Goal: Answer question/provide support: Share knowledge or assist other users

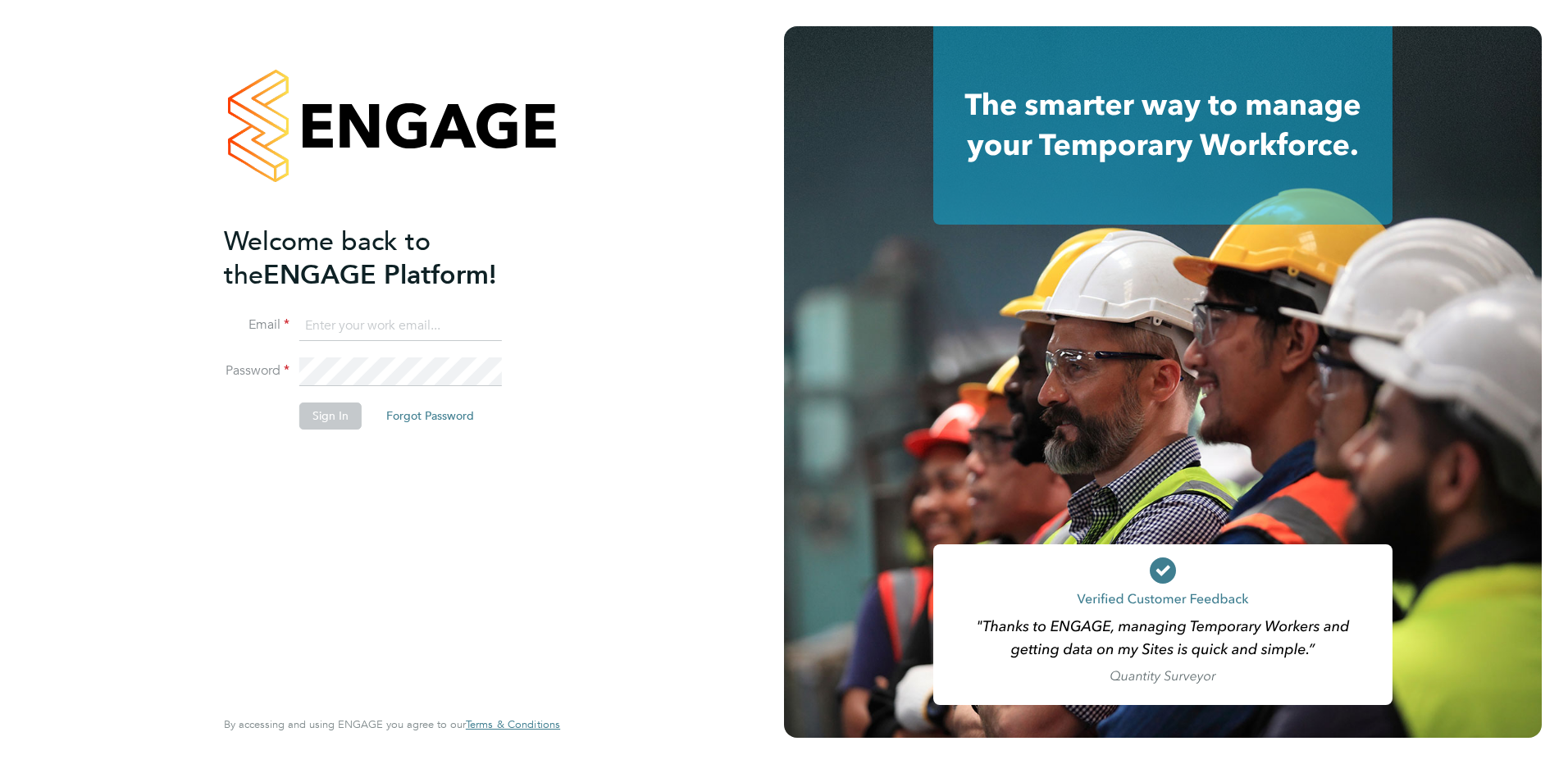
type input "kirsty.hanmore@ncclondon.ac.uk"
click at [335, 422] on button "Sign In" at bounding box center [331, 415] width 63 height 26
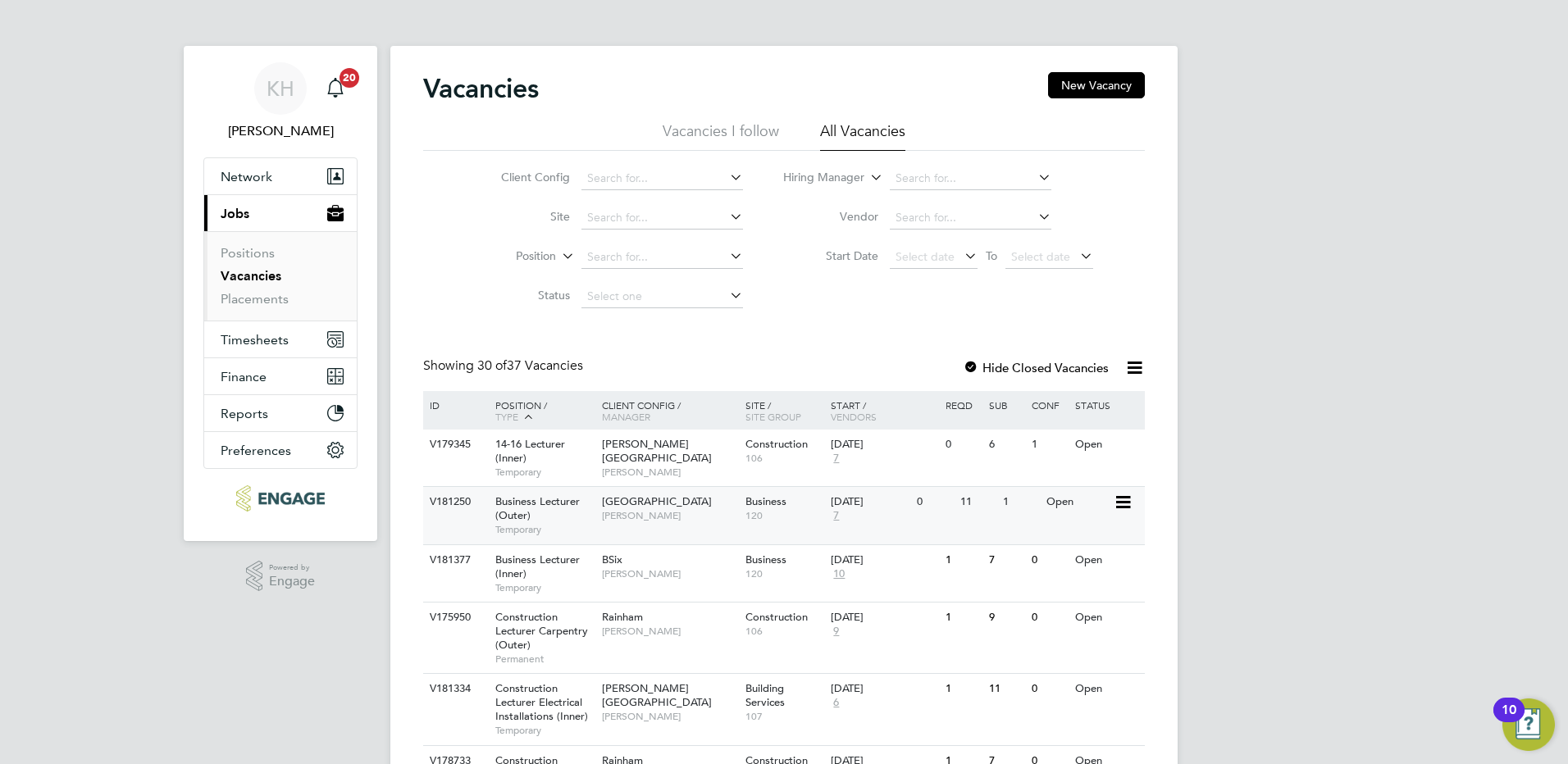
click at [639, 521] on span "[PERSON_NAME]" at bounding box center [669, 515] width 135 height 13
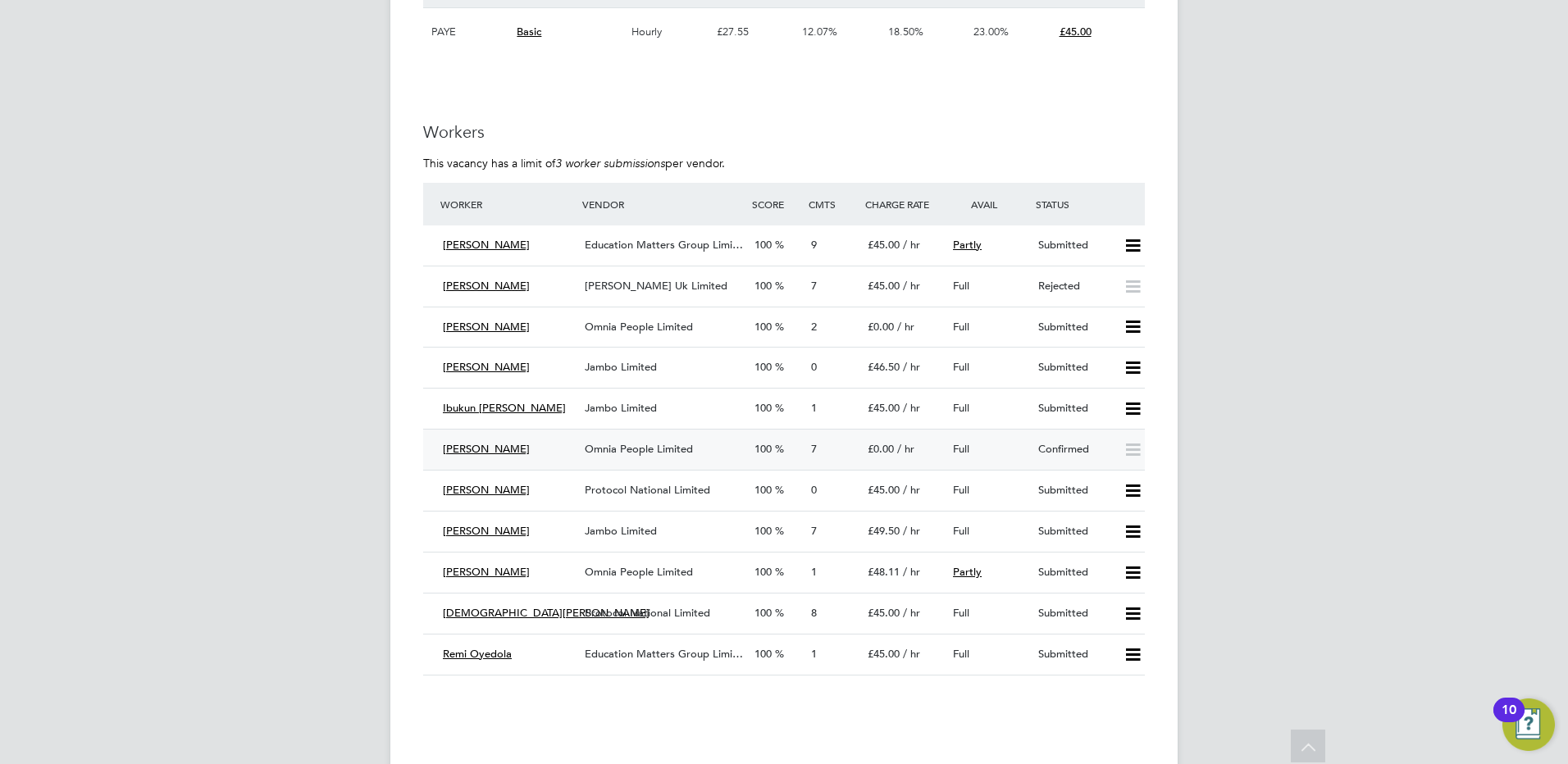
click at [627, 454] on span "Omnia People Limited" at bounding box center [639, 449] width 108 height 14
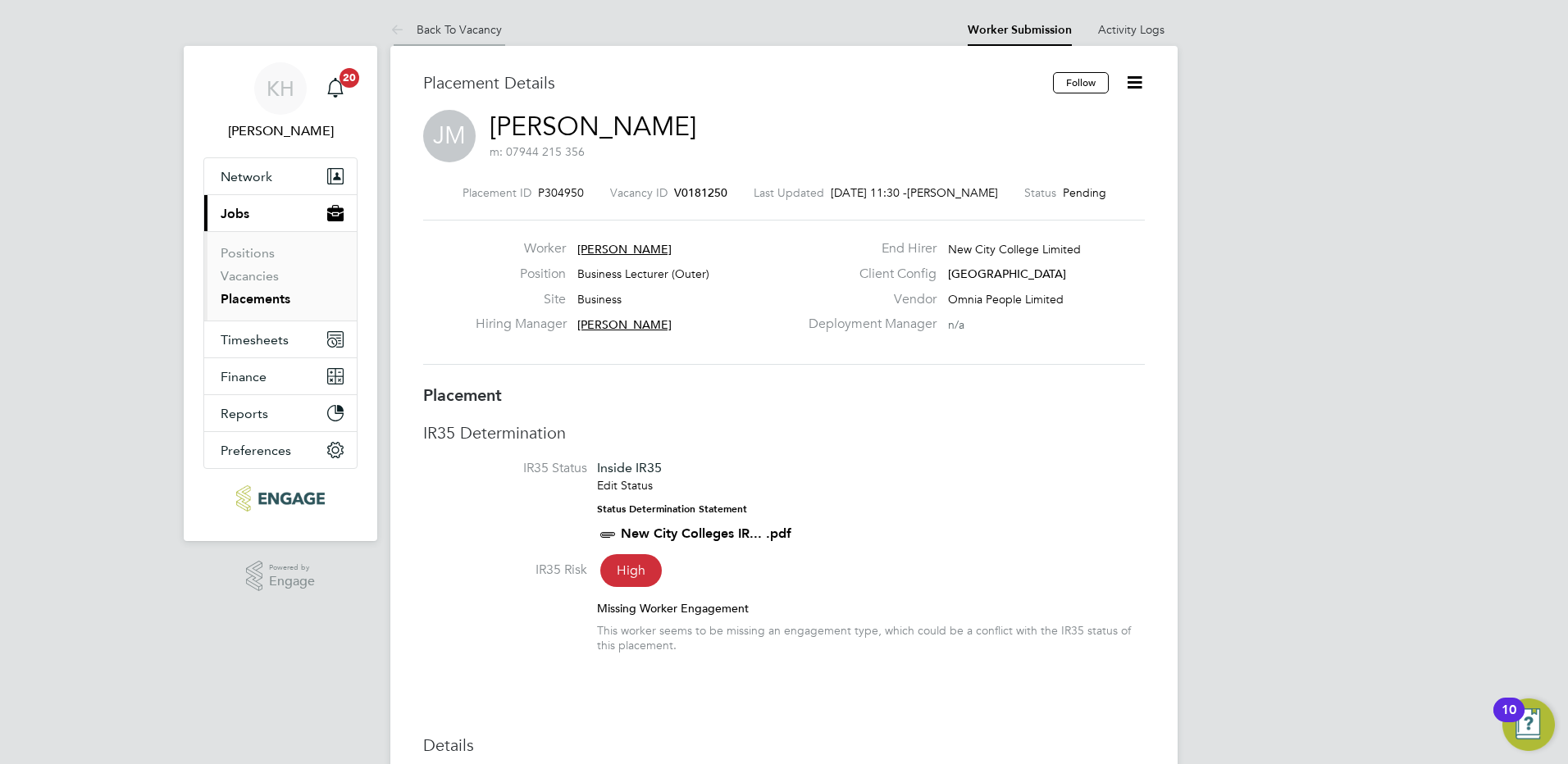
click at [466, 37] on li "Back To Vacancy" at bounding box center [446, 28] width 112 height 32
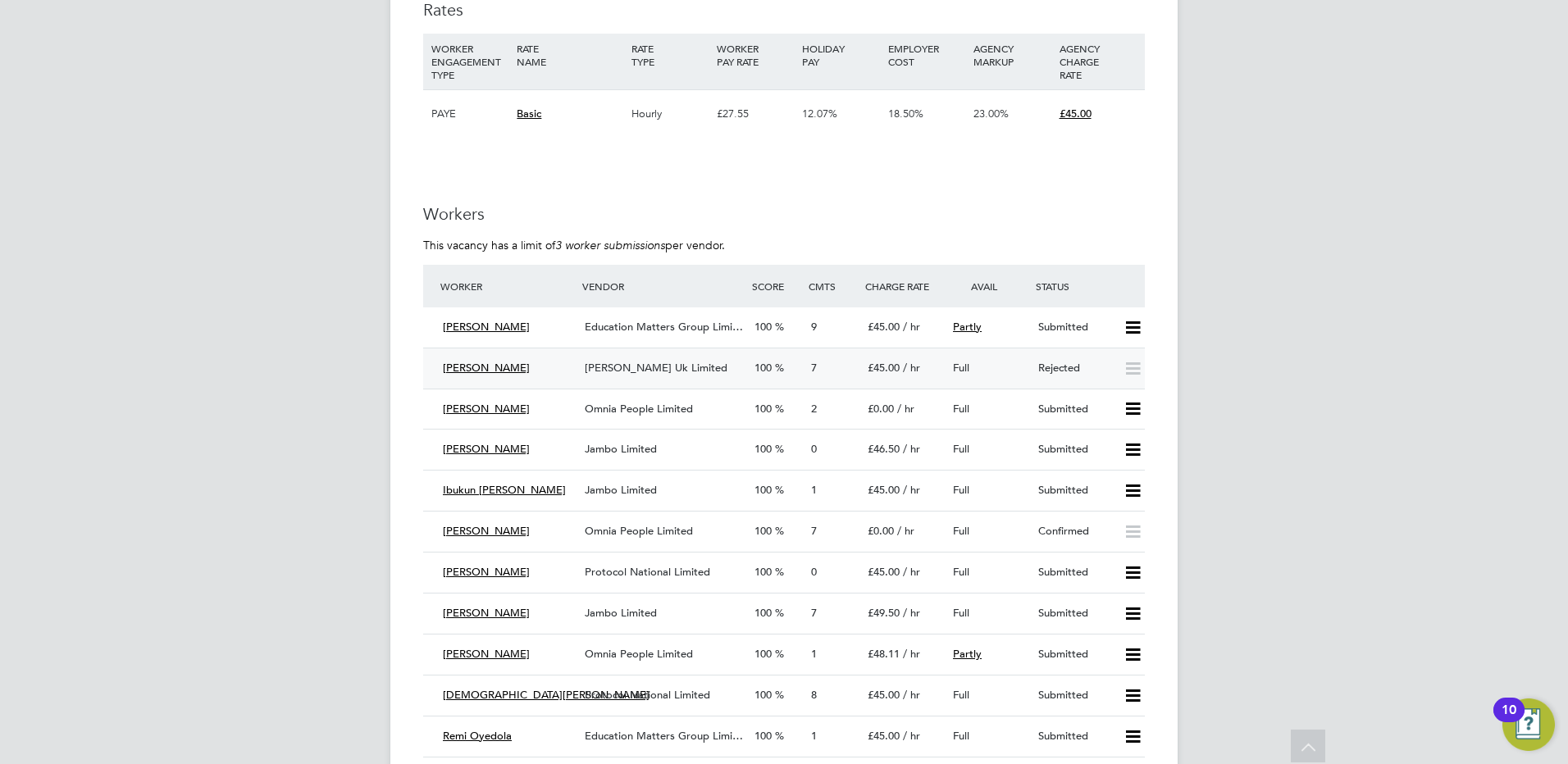
click at [871, 366] on span "£45.00" at bounding box center [884, 367] width 32 height 14
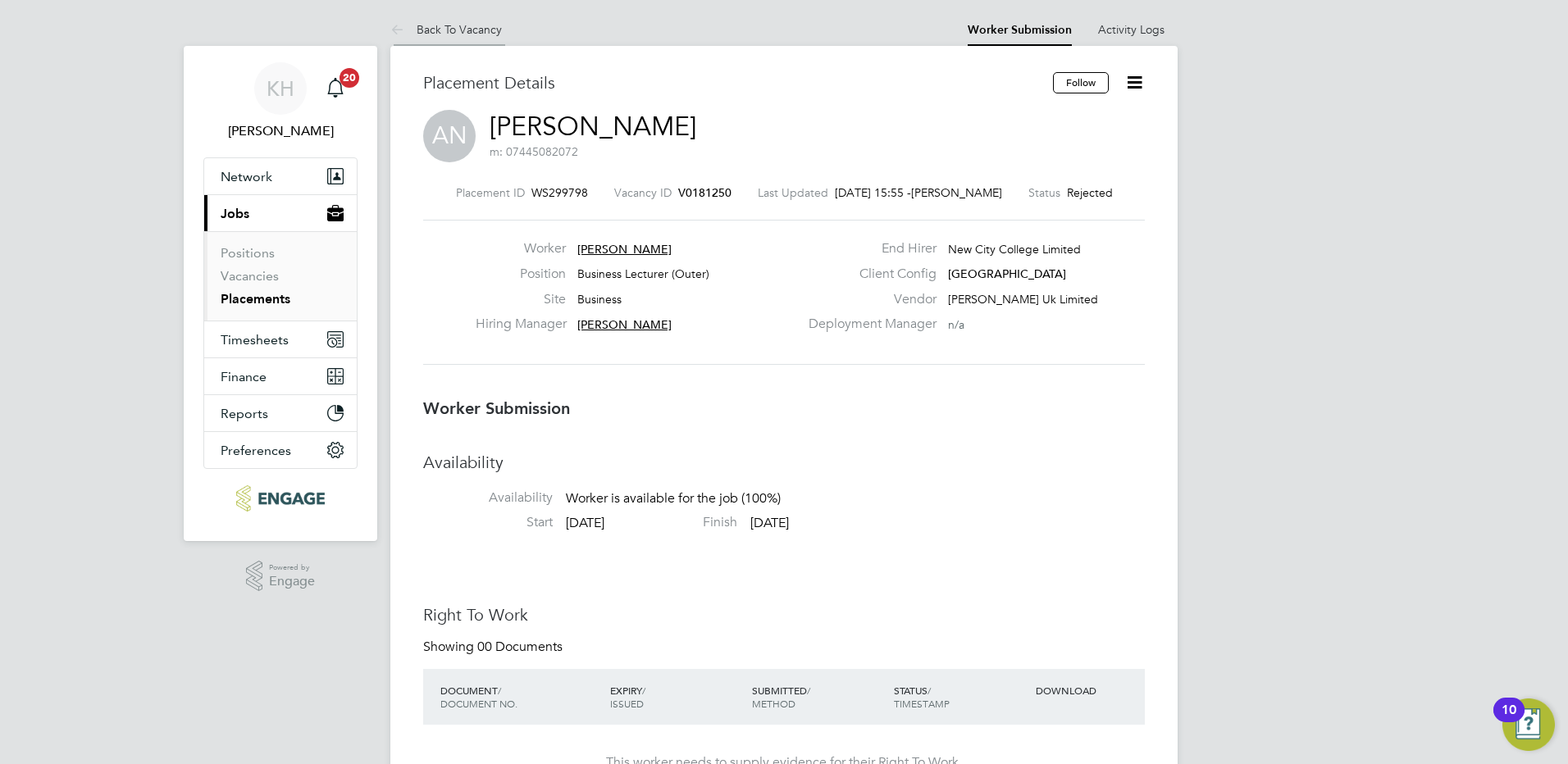
click at [487, 31] on link "Back To Vacancy" at bounding box center [446, 29] width 112 height 15
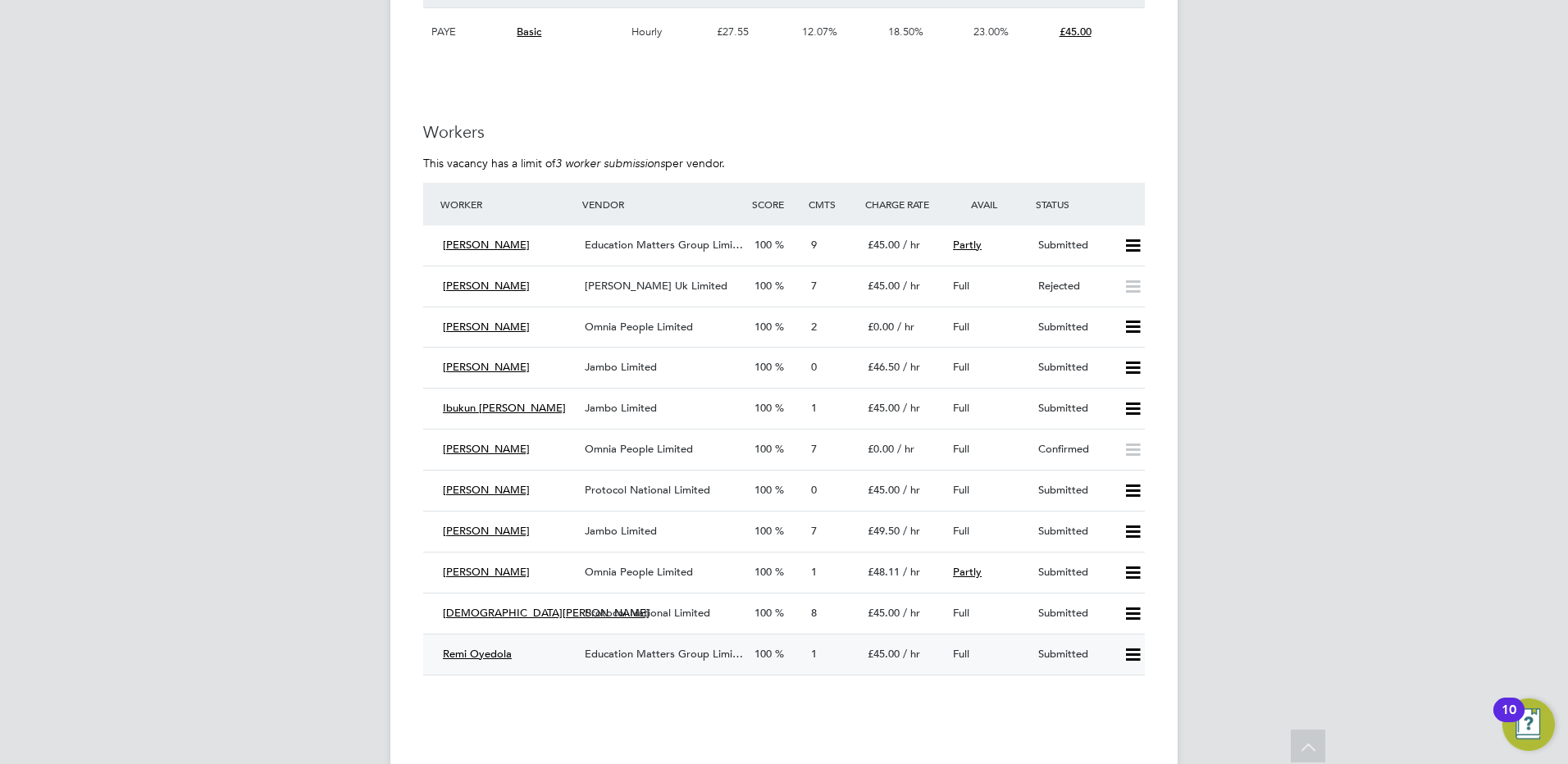
click at [665, 658] on span "Education Matters Group Limi…" at bounding box center [664, 653] width 159 height 14
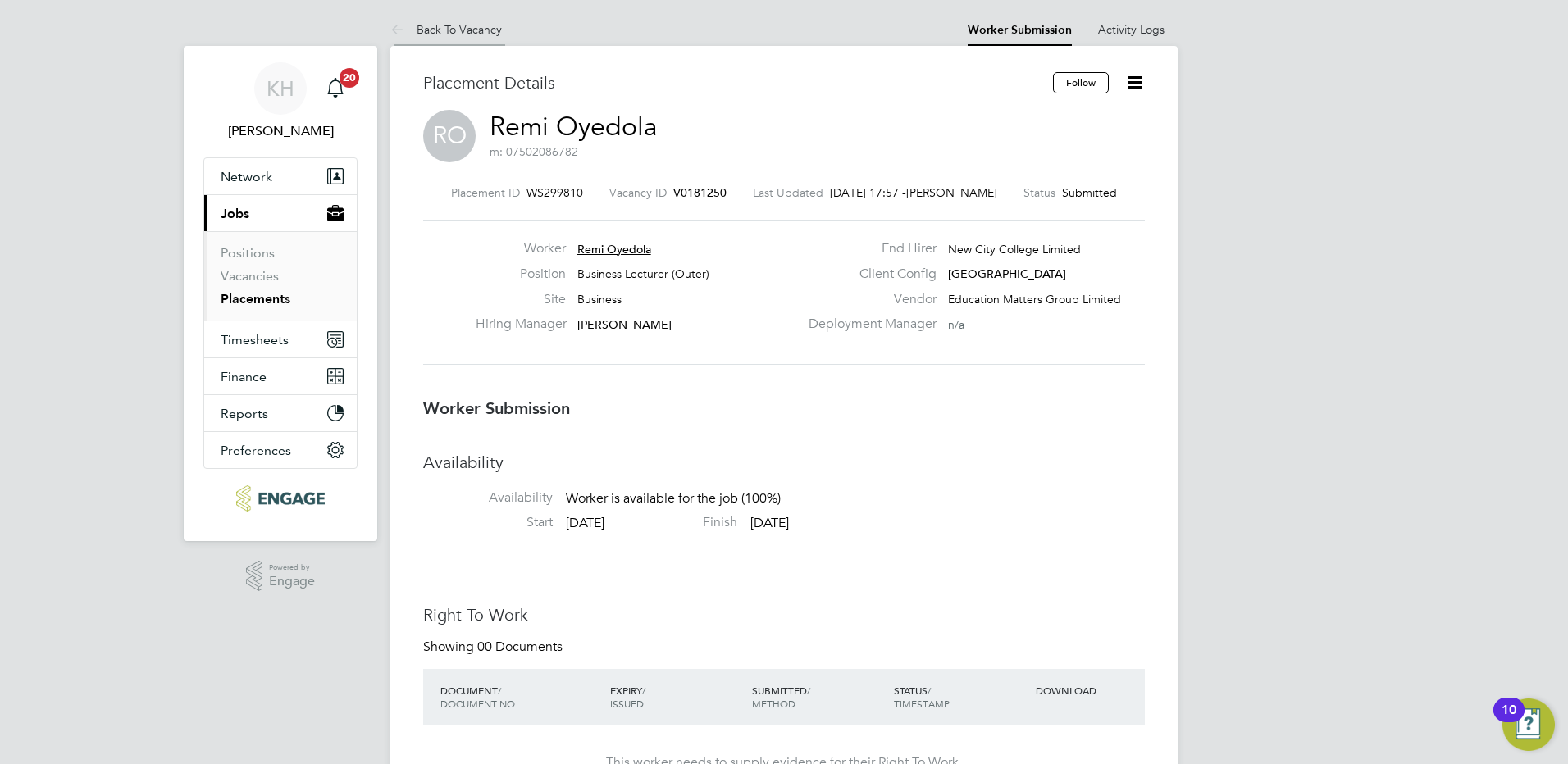
drag, startPoint x: 471, startPoint y: 31, endPoint x: 482, endPoint y: 39, distance: 13.6
click at [471, 31] on link "Back To Vacancy" at bounding box center [446, 29] width 112 height 15
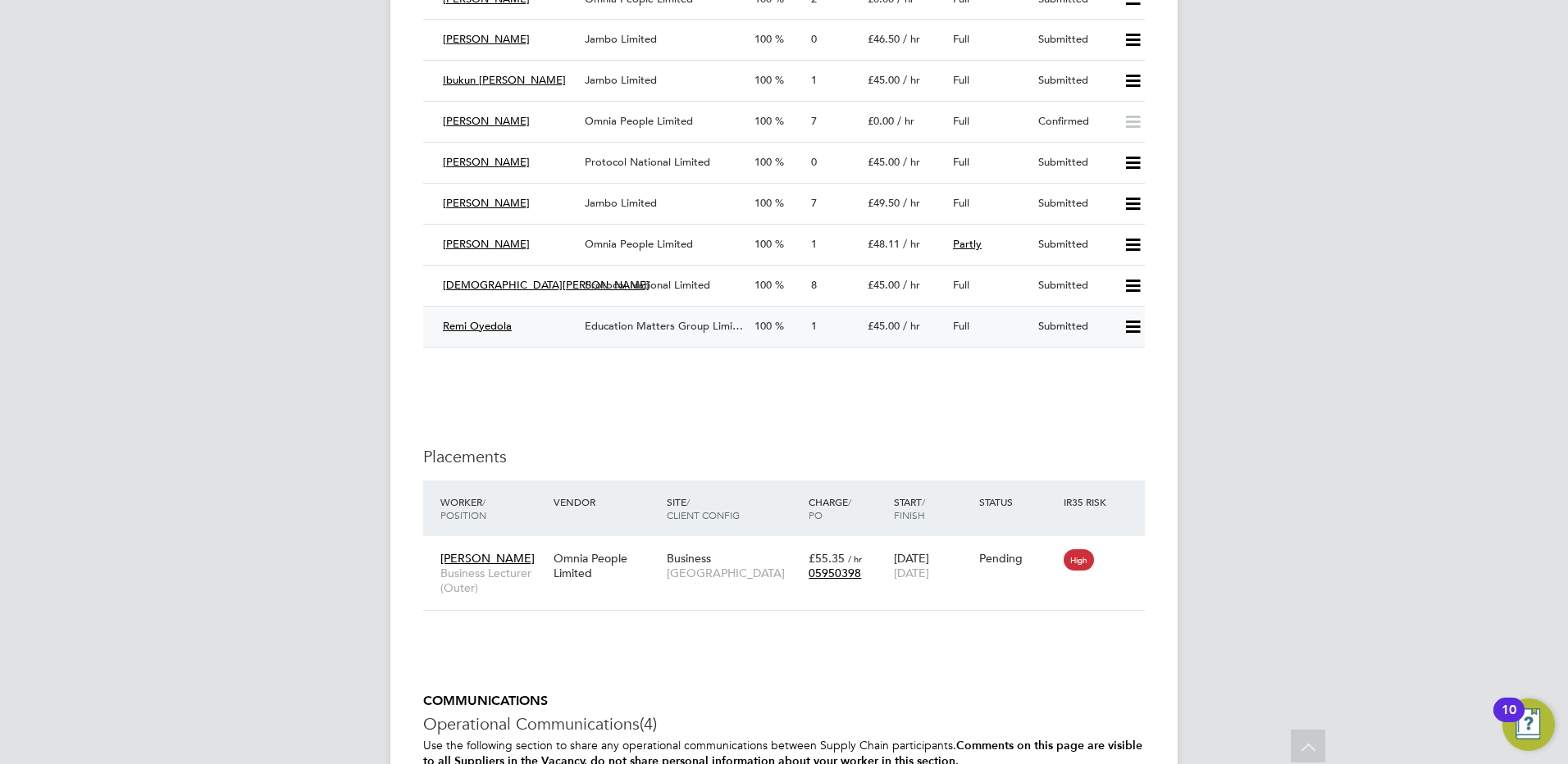
click at [1141, 331] on icon at bounding box center [1133, 326] width 21 height 13
click at [1125, 380] on li "Reject" at bounding box center [1111, 384] width 58 height 23
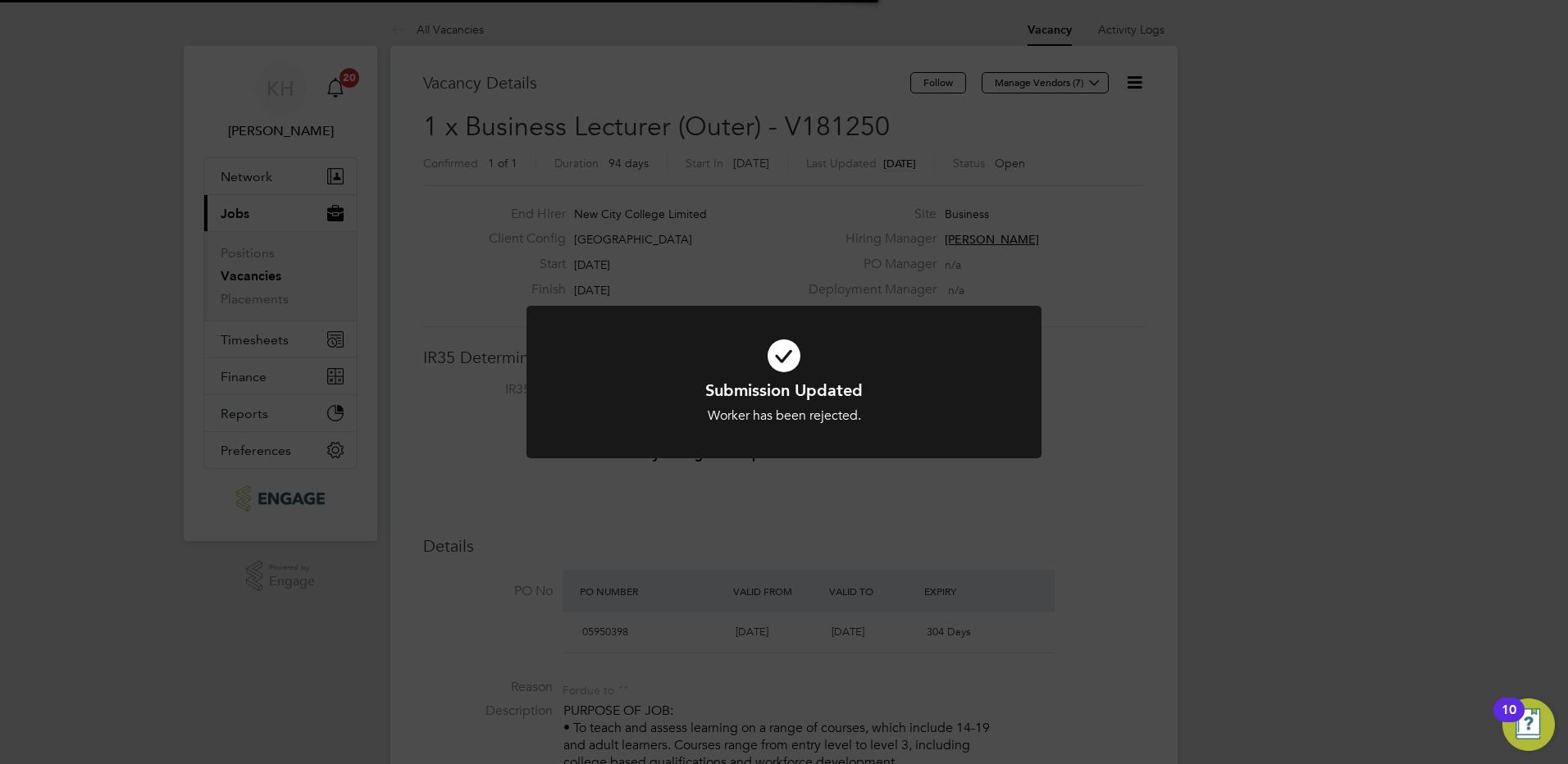
click at [1389, 482] on div "Submission Updated Worker has been rejected. Cancel Okay" at bounding box center [784, 382] width 1568 height 764
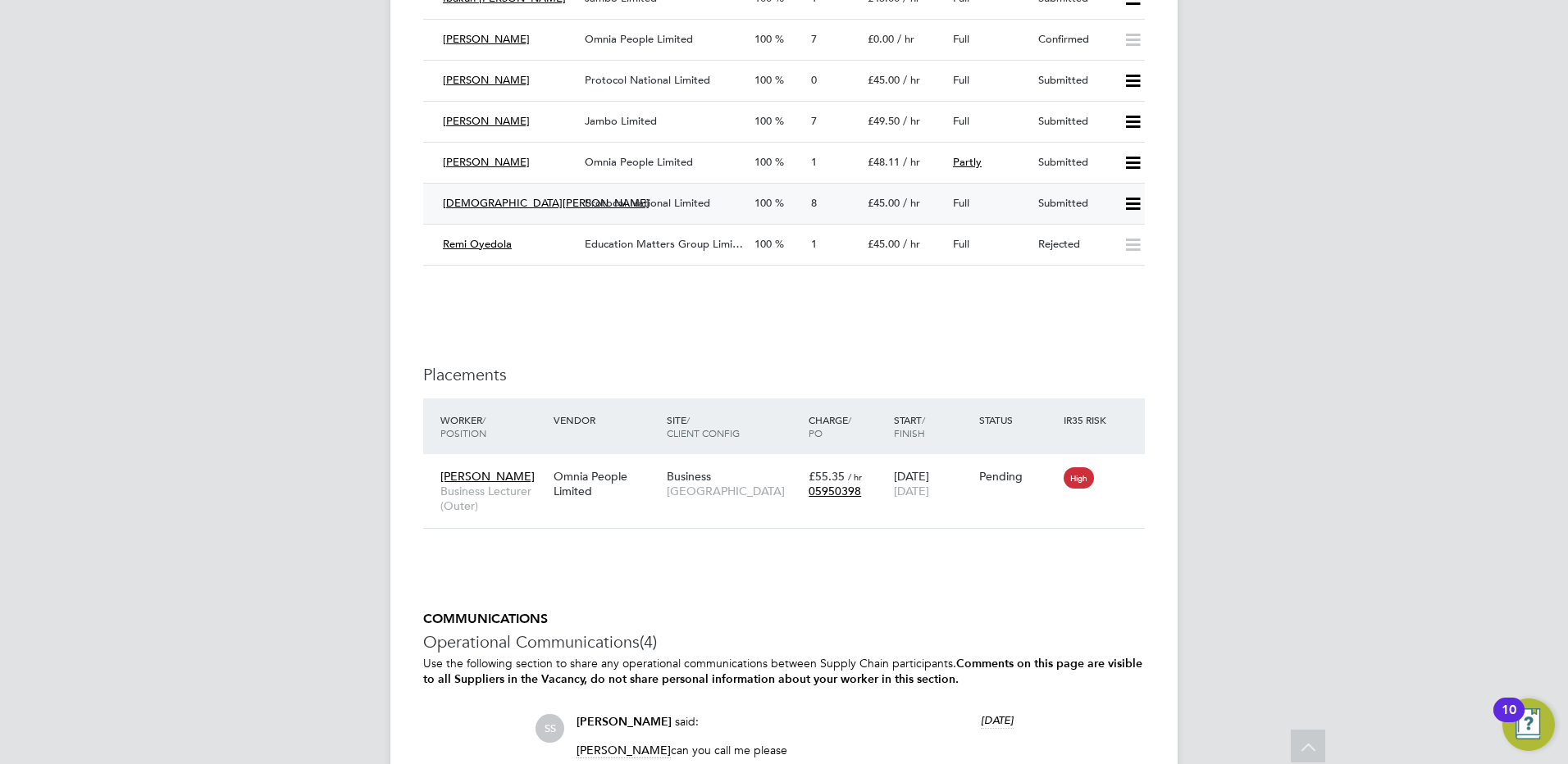
click at [643, 197] on span "Protocol National Limited" at bounding box center [648, 203] width 125 height 14
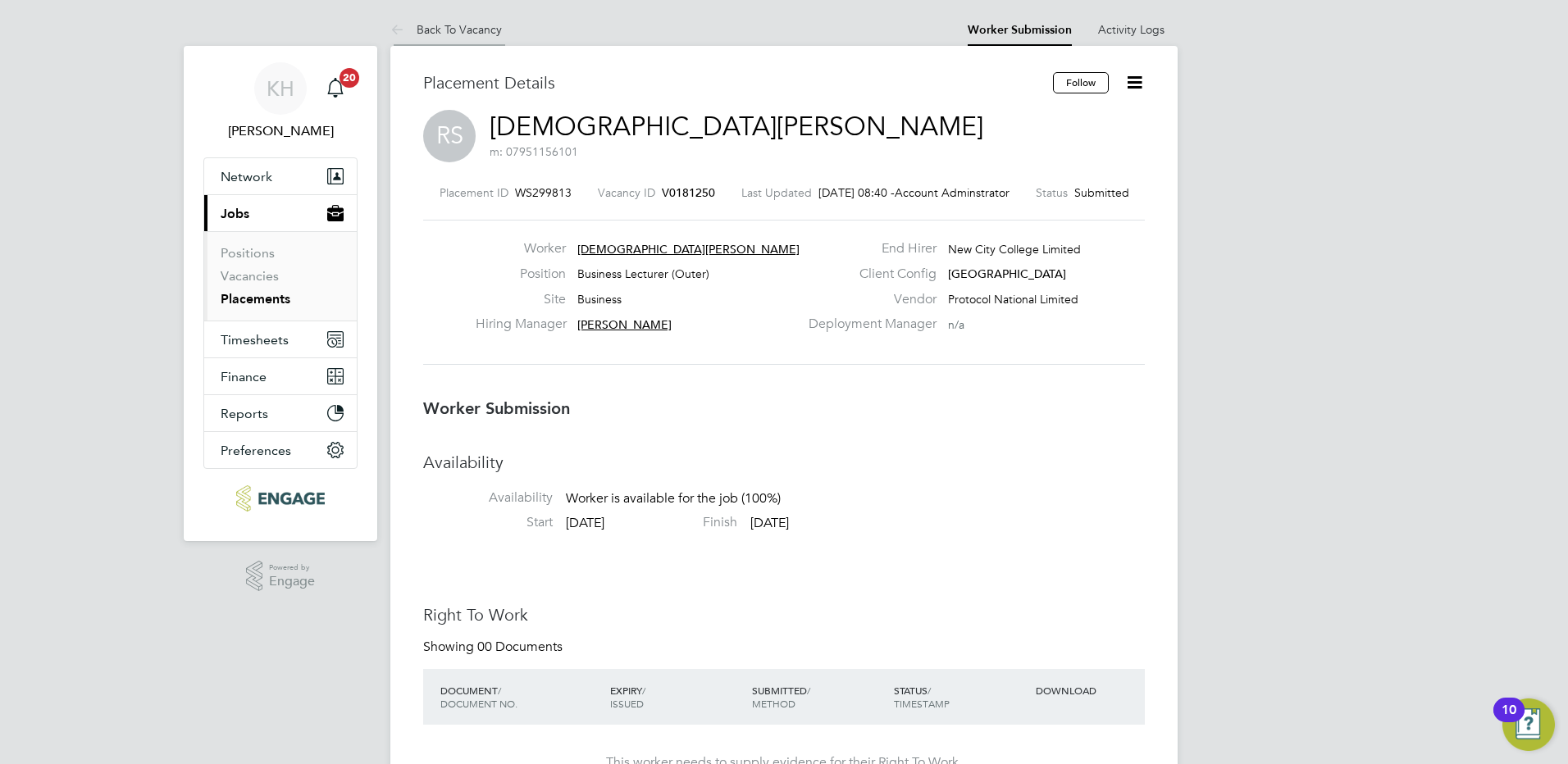
click at [470, 23] on link "Back To Vacancy" at bounding box center [446, 29] width 112 height 15
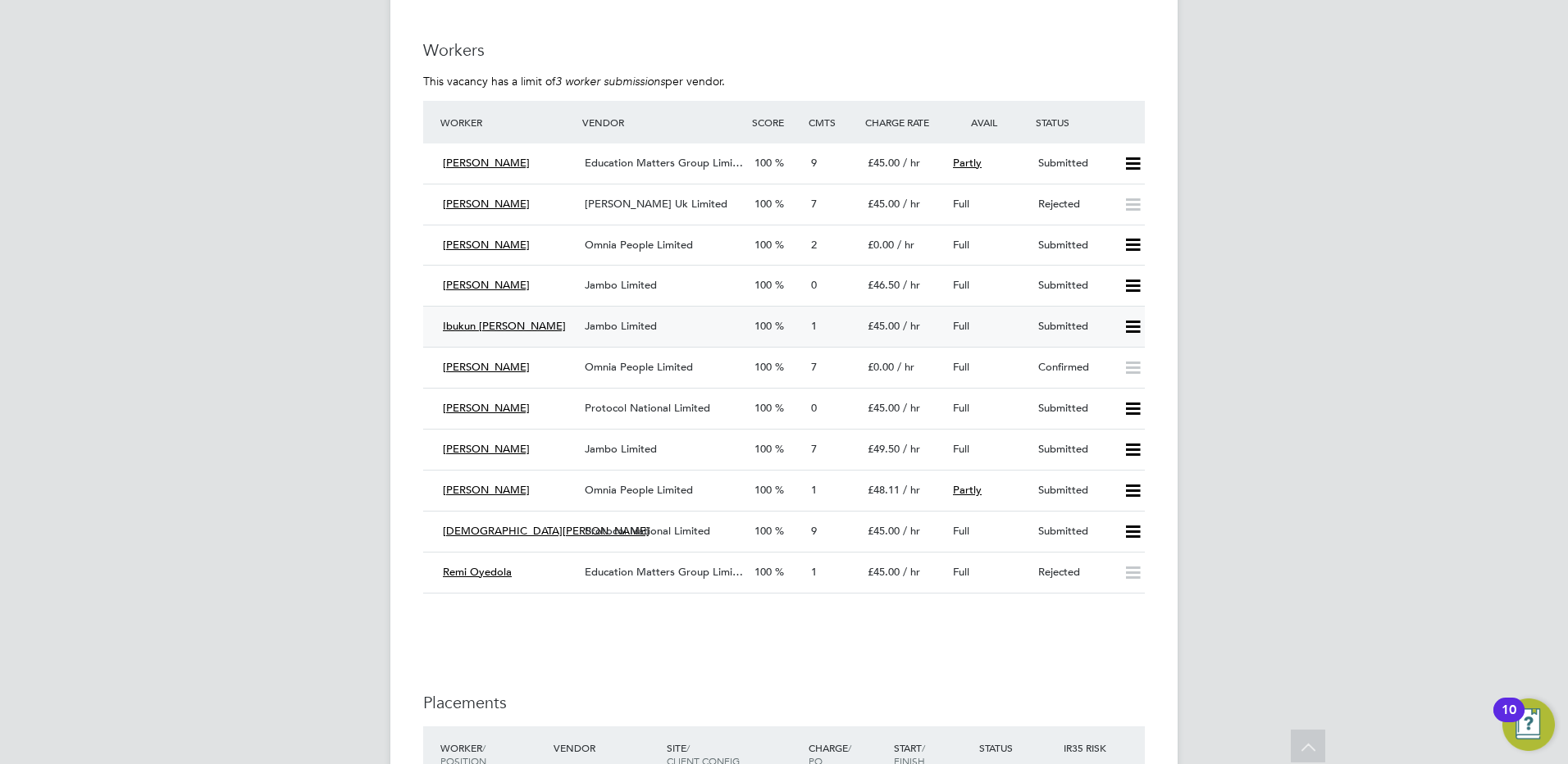
click at [630, 327] on span "Jambo Limited" at bounding box center [621, 326] width 73 height 14
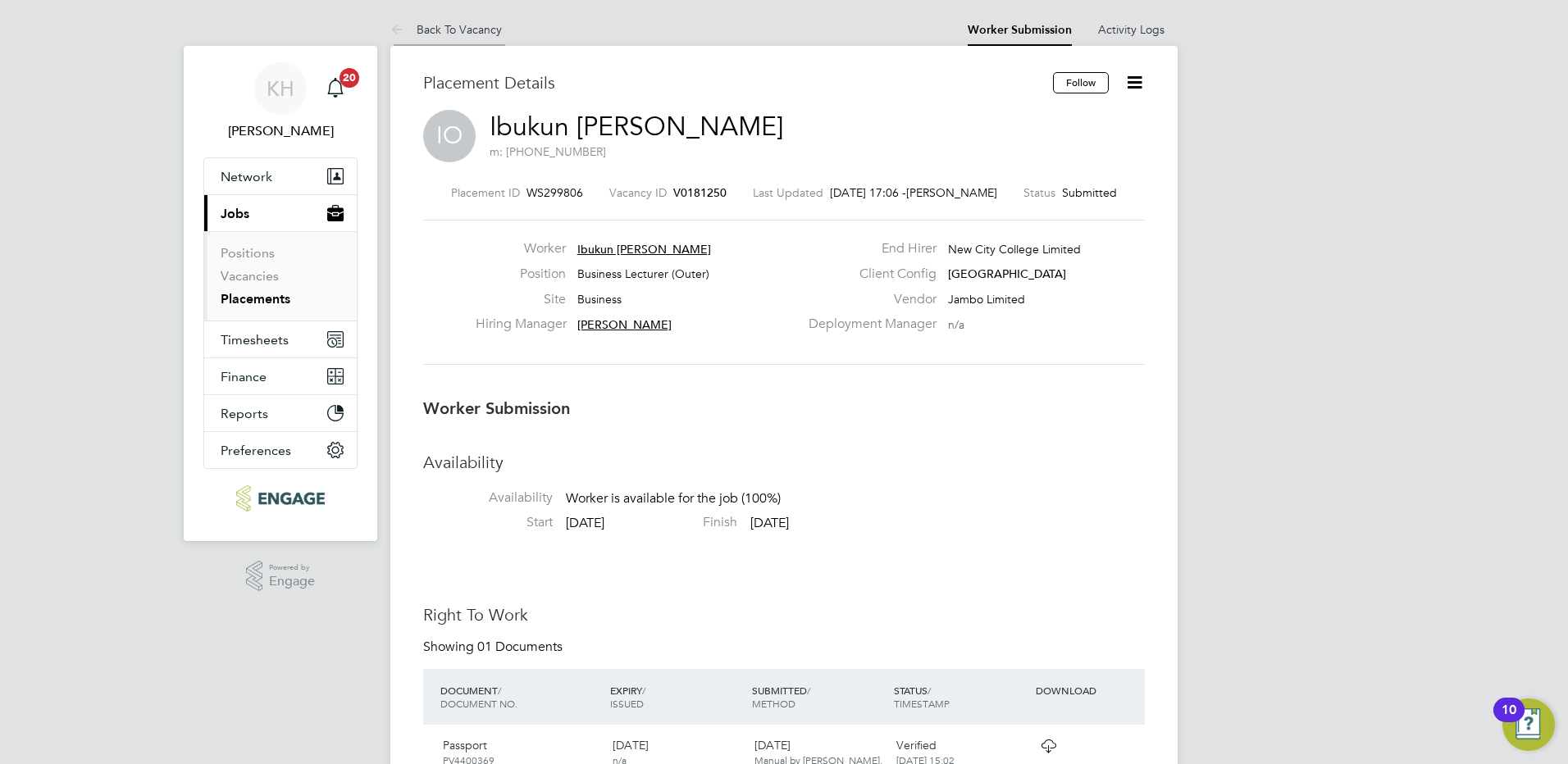
click at [486, 29] on link "Back To Vacancy" at bounding box center [446, 29] width 112 height 15
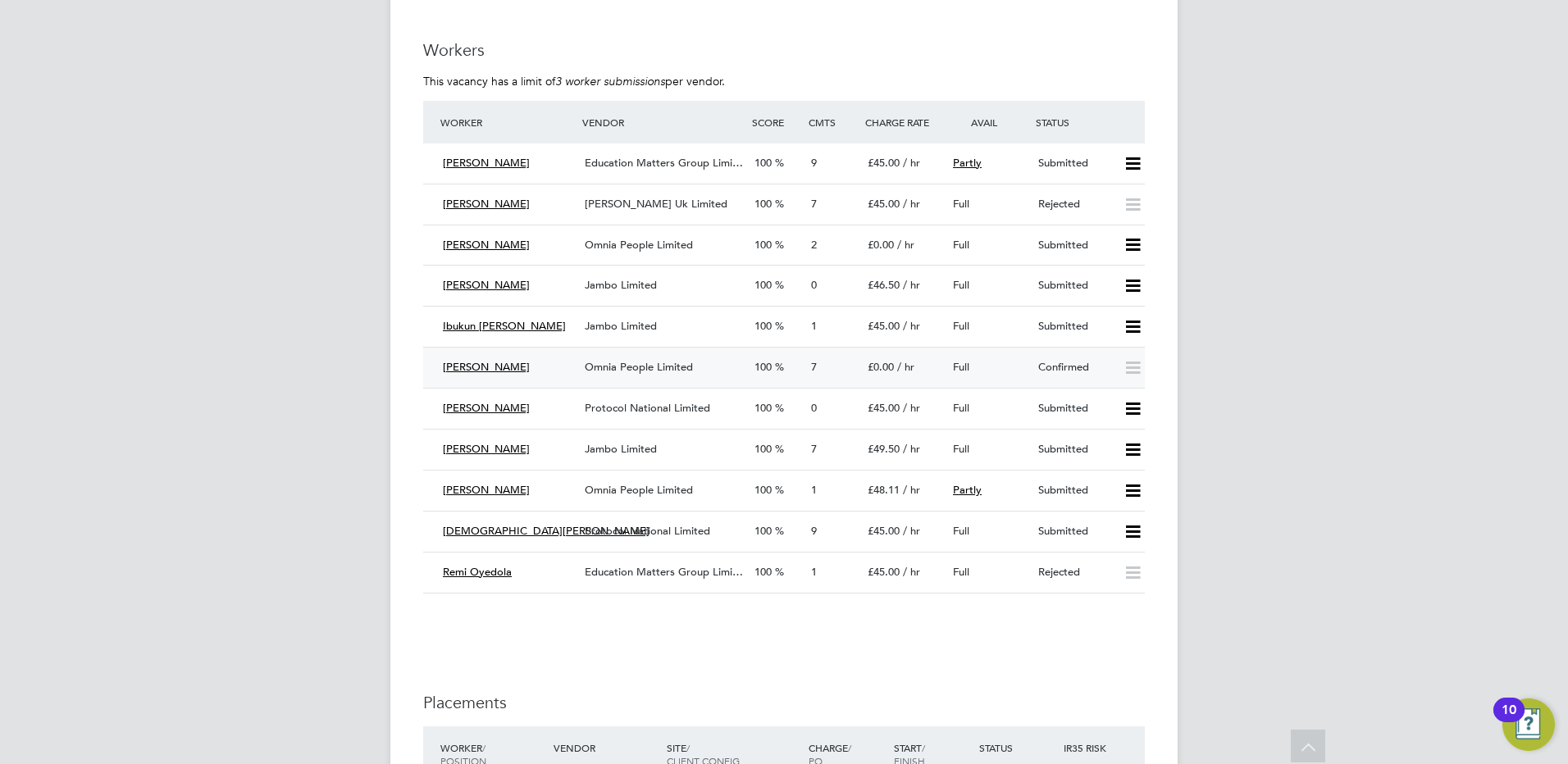
click at [662, 370] on span "Omnia People Limited" at bounding box center [639, 366] width 108 height 14
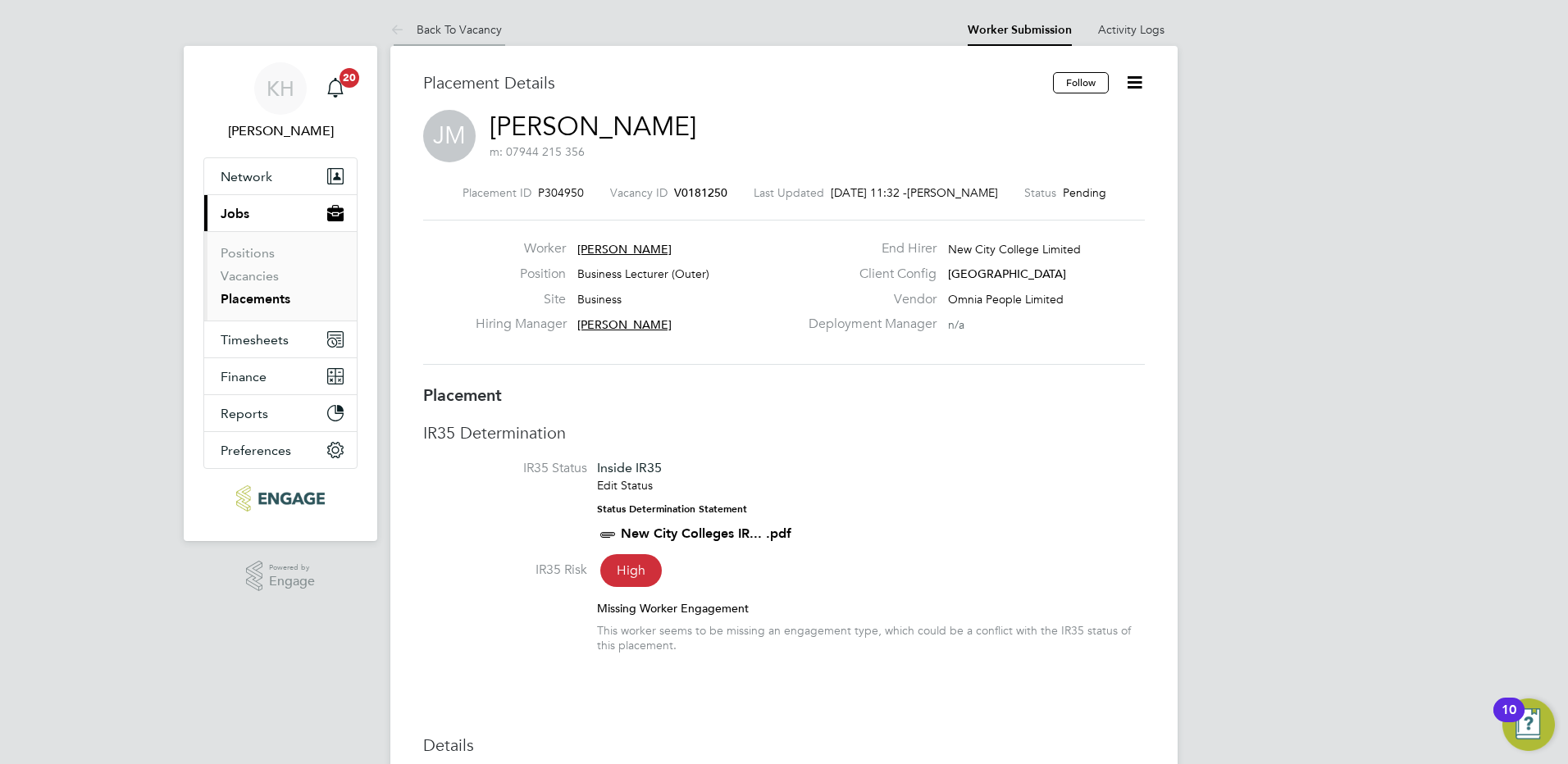
click at [467, 30] on link "Back To Vacancy" at bounding box center [446, 29] width 112 height 15
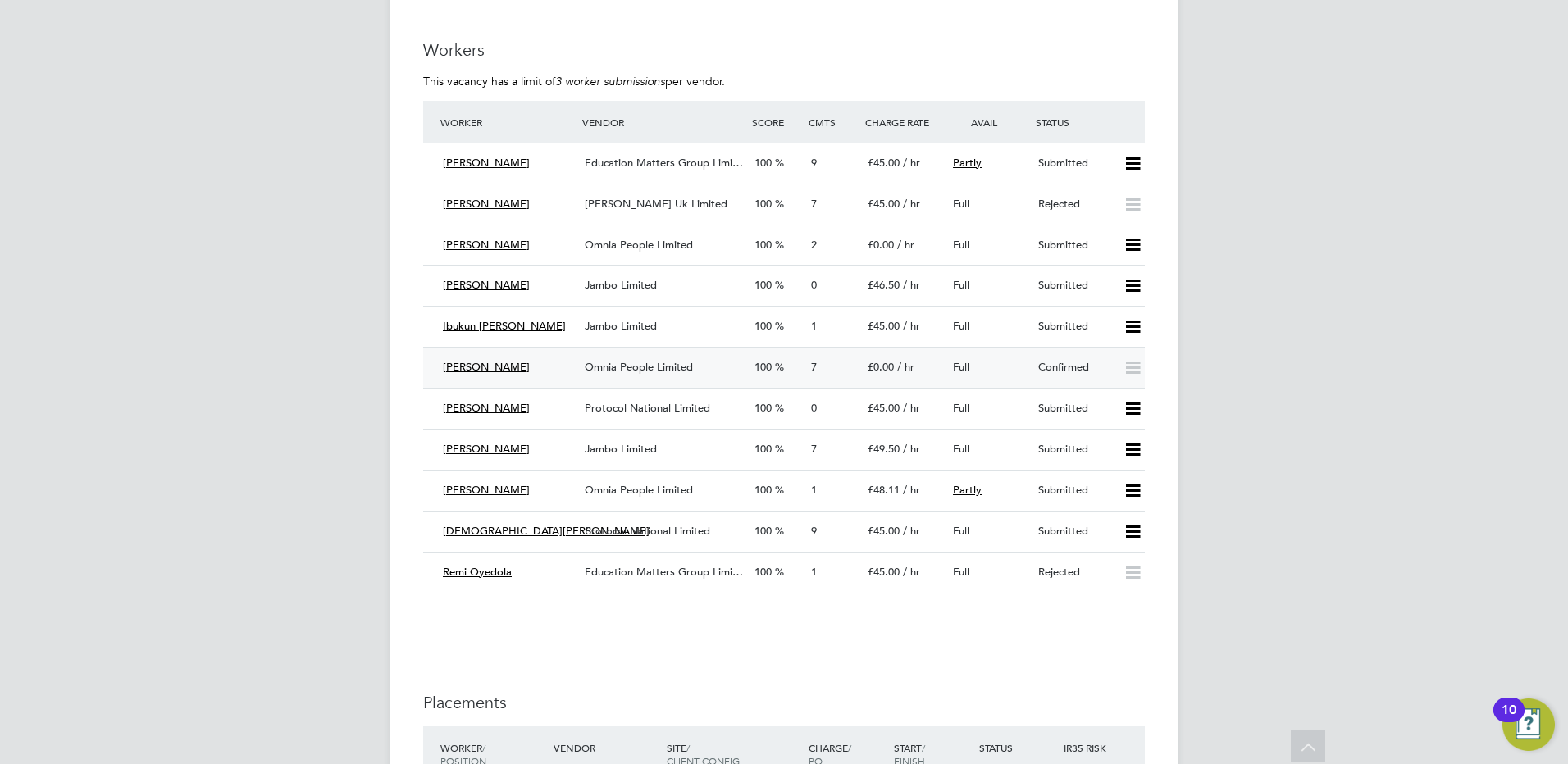
click at [630, 367] on span "Omnia People Limited" at bounding box center [639, 366] width 108 height 14
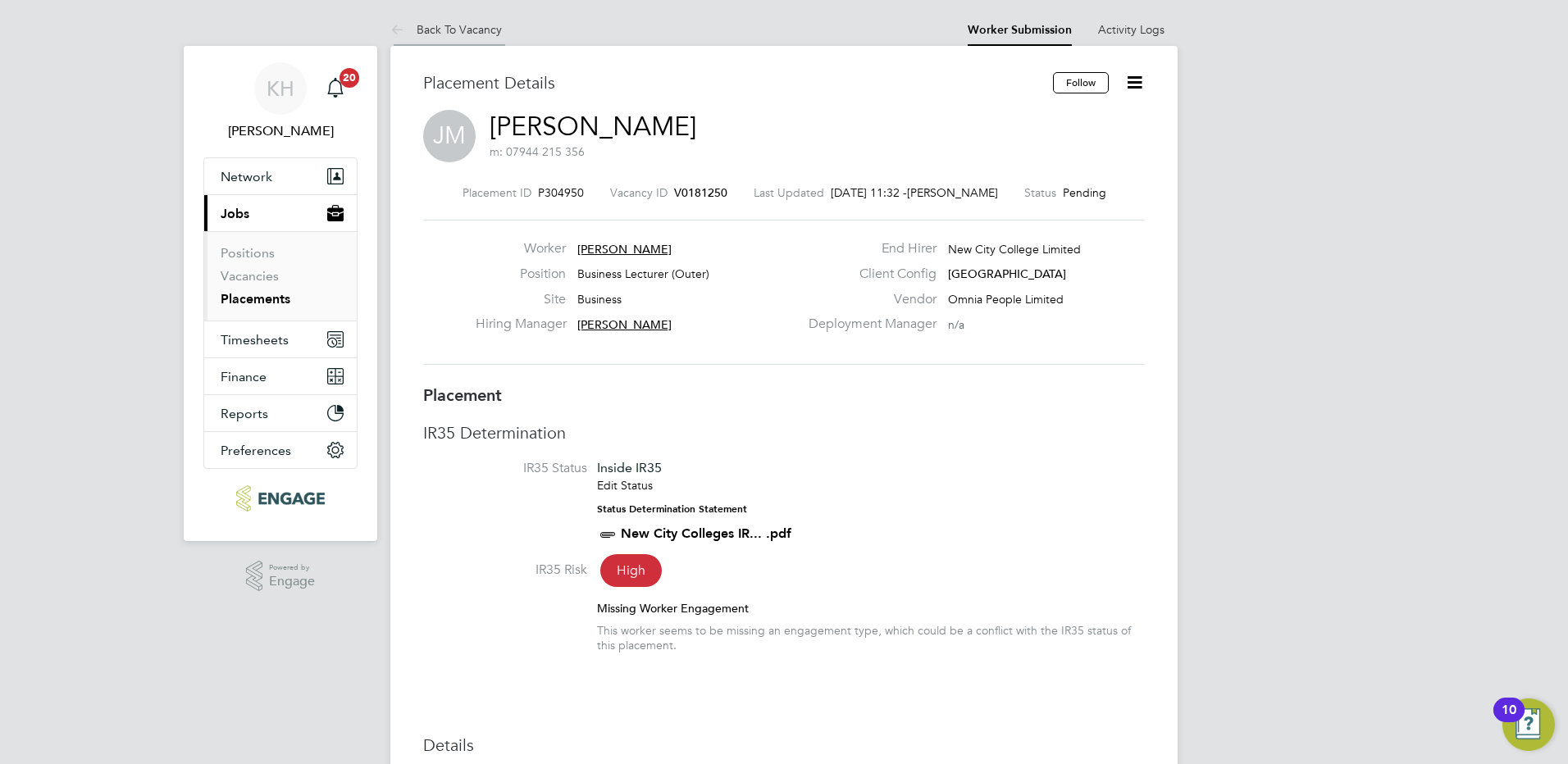
click at [481, 28] on link "Back To Vacancy" at bounding box center [446, 29] width 112 height 15
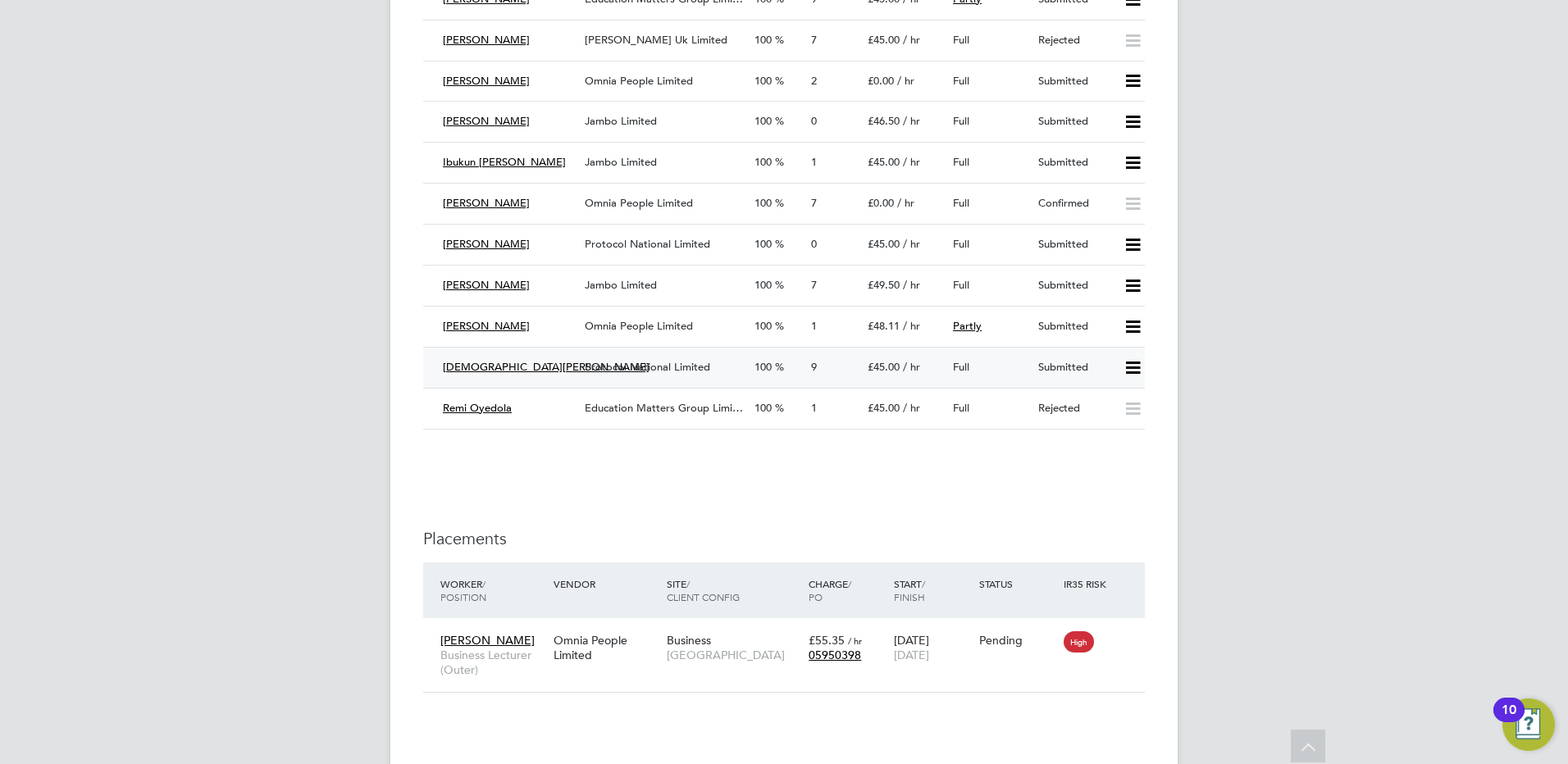
click at [694, 374] on div "Protocol National Limited" at bounding box center [662, 368] width 170 height 27
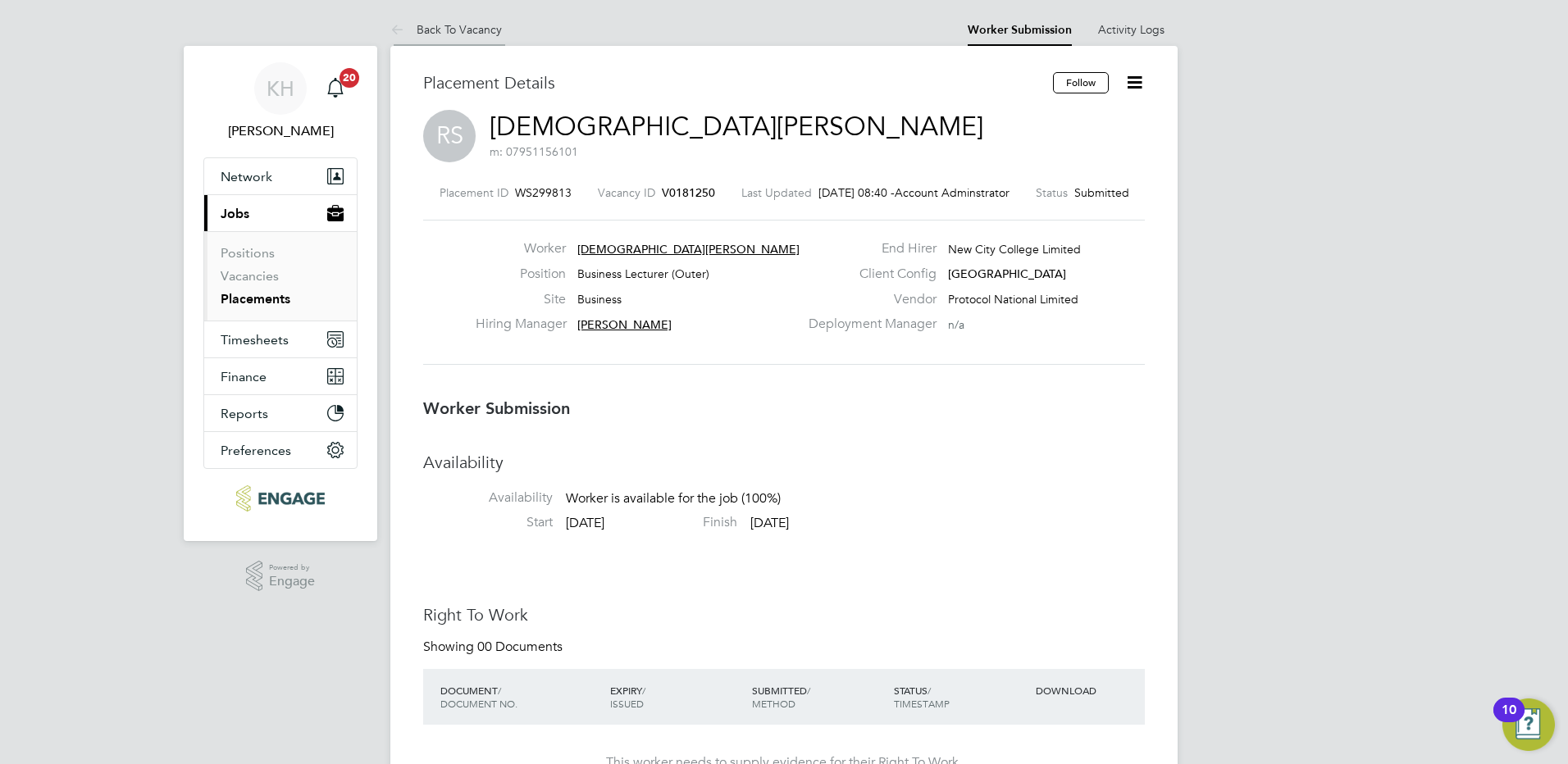
click at [461, 32] on link "Back To Vacancy" at bounding box center [446, 29] width 112 height 15
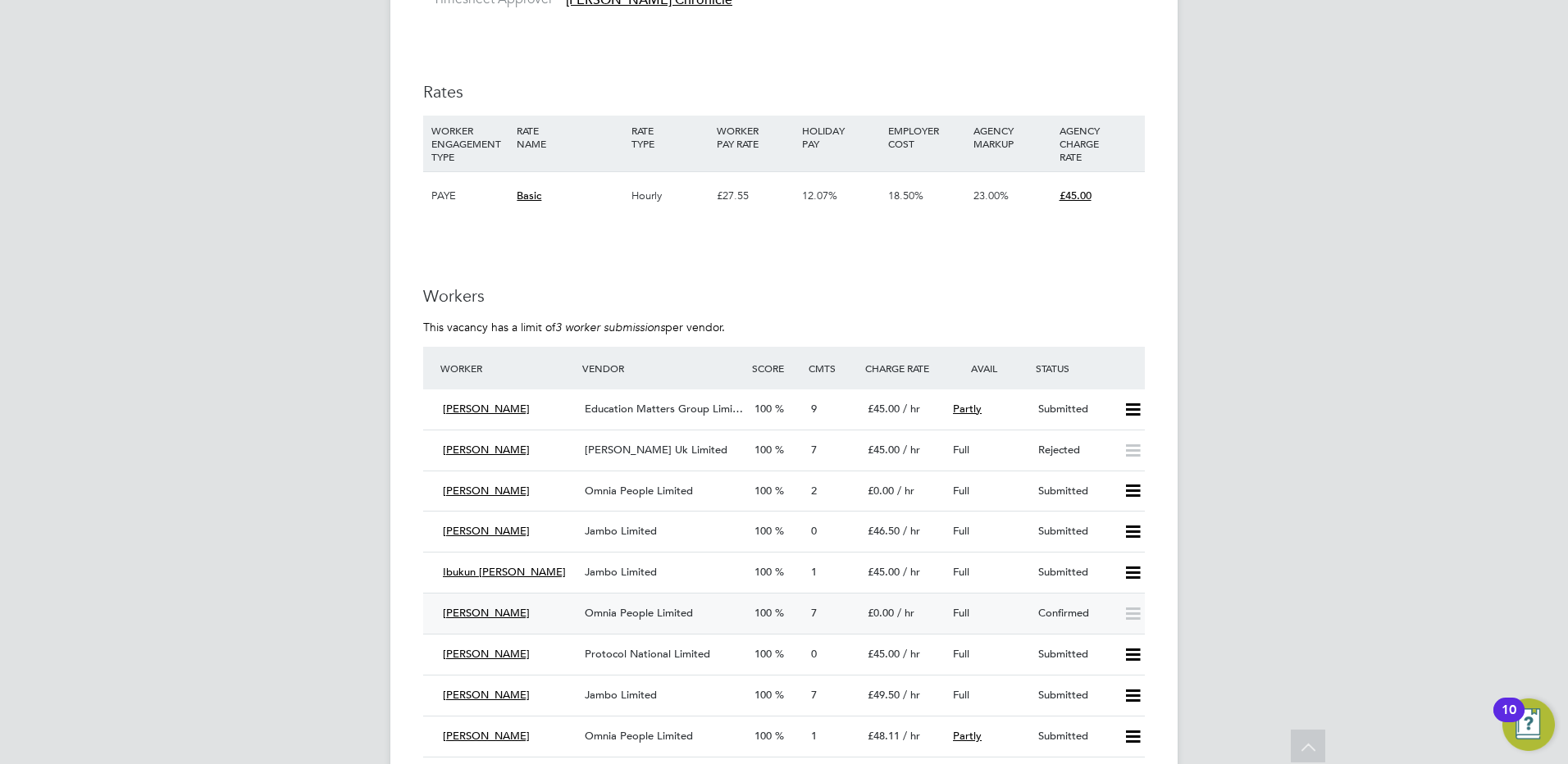
click at [634, 611] on span "Omnia People Limited" at bounding box center [639, 613] width 108 height 14
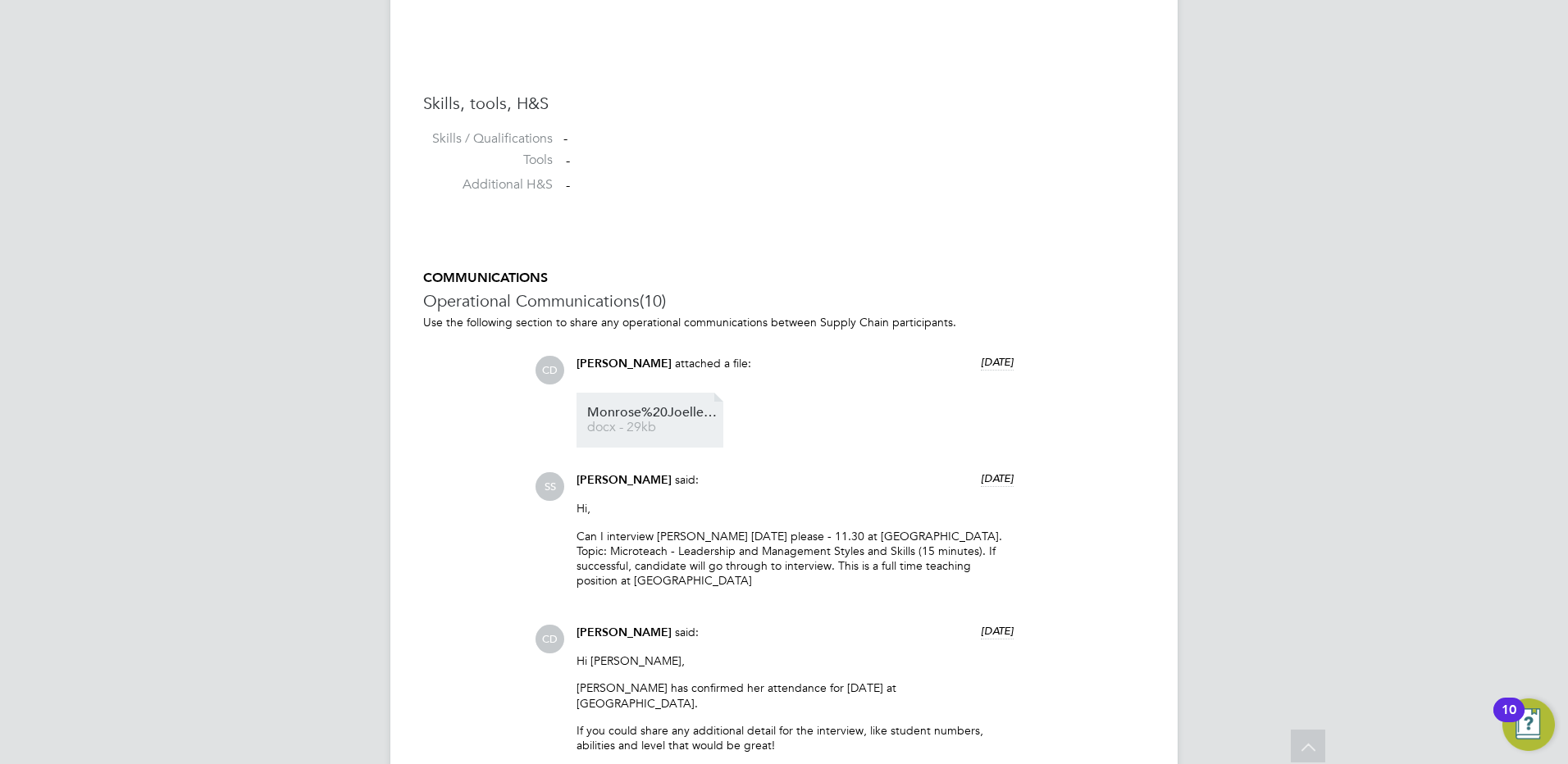
click at [626, 420] on link "Monrose%20Joelle%20HQ00511417 docx - 29kb" at bounding box center [653, 420] width 131 height 27
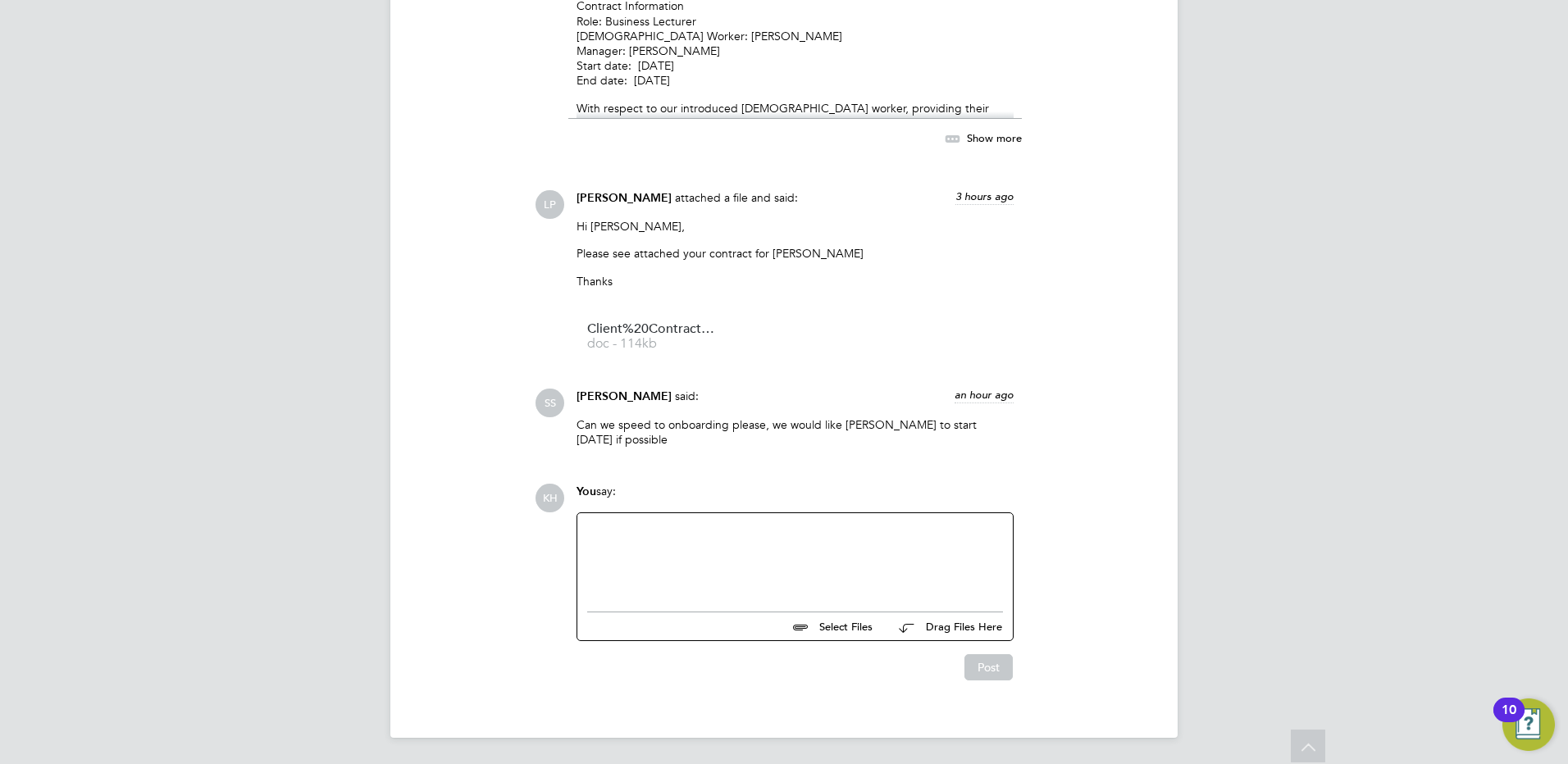
click at [616, 558] on div at bounding box center [795, 558] width 416 height 71
click at [619, 559] on div "Sorry i am trying to open her CV to review the rate as its" at bounding box center [795, 560] width 416 height 15
click at [915, 566] on div "Sorry I am trying to open her CV to review the rate as its" at bounding box center [795, 560] width 416 height 15
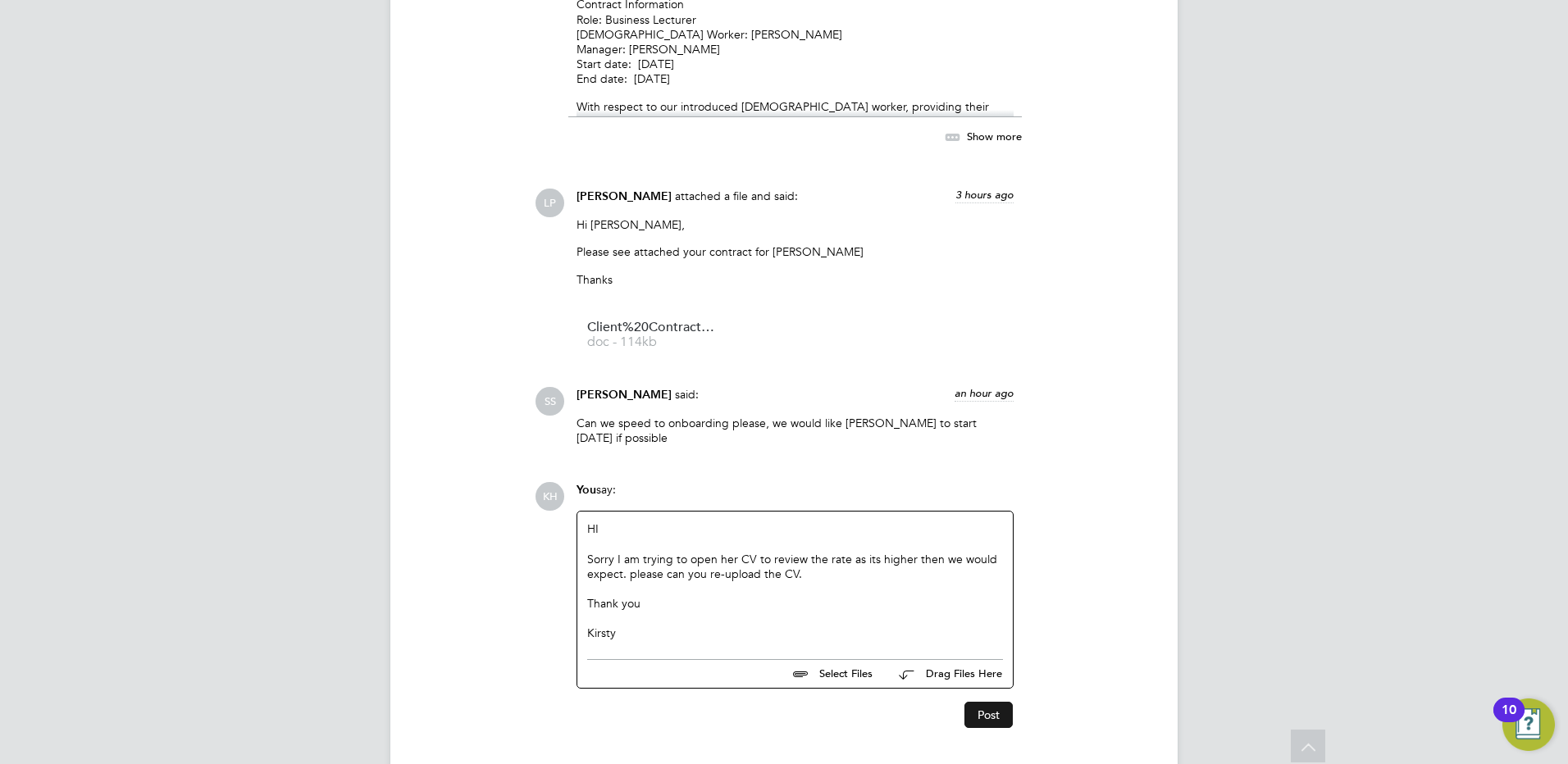
click at [987, 709] on button "Post" at bounding box center [988, 715] width 48 height 26
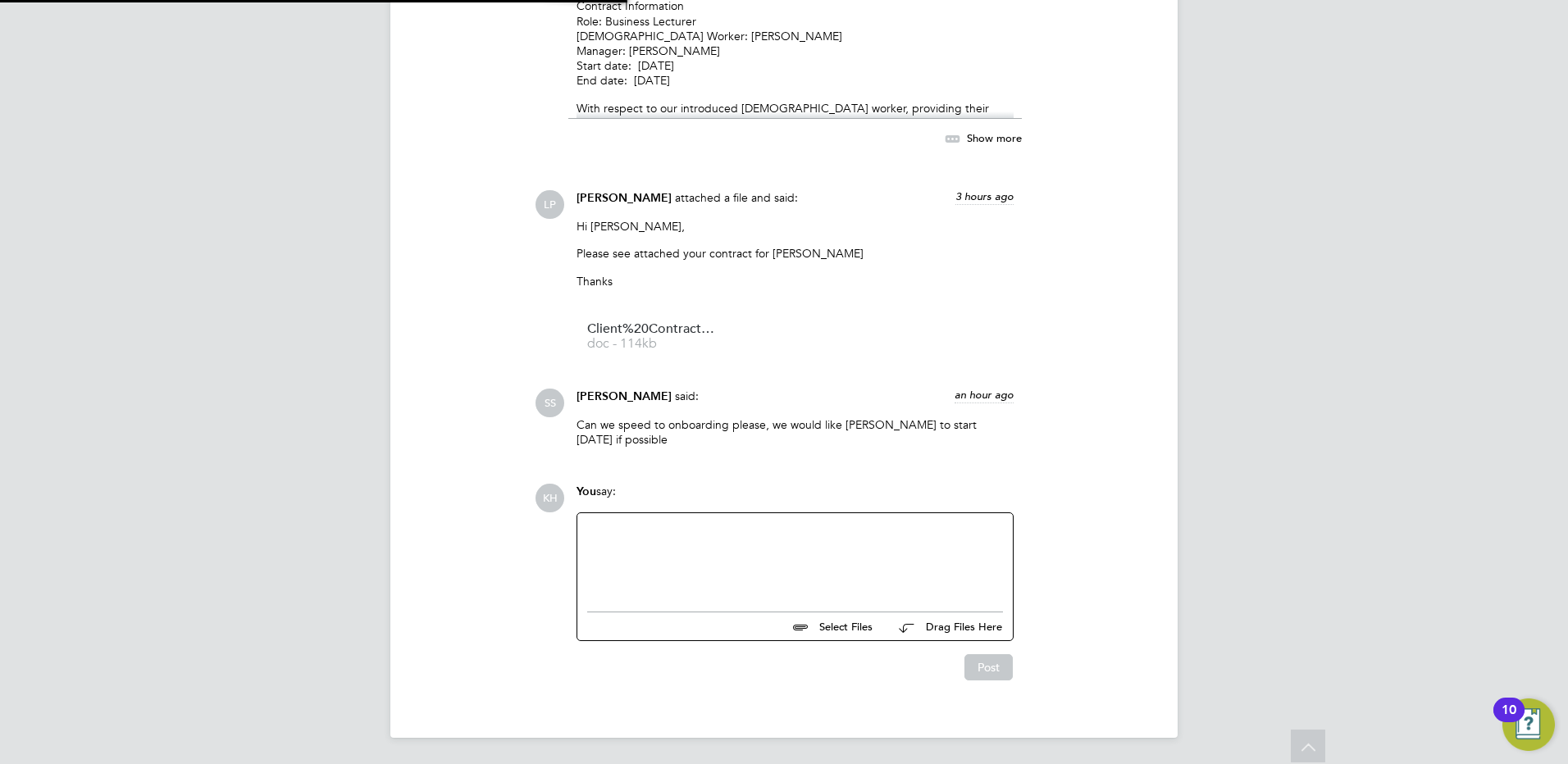
scroll to position [3671, 0]
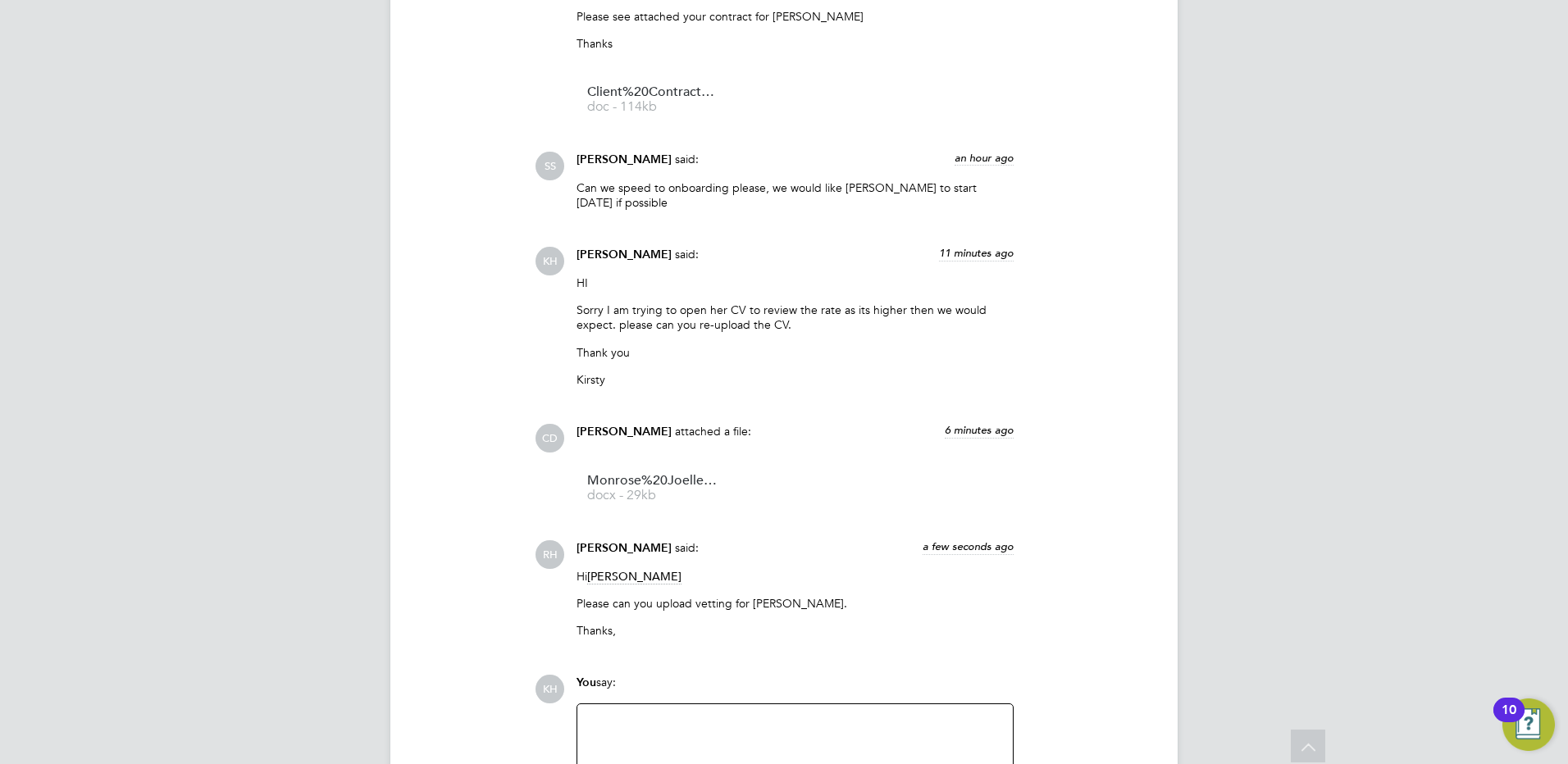
scroll to position [2843, 0]
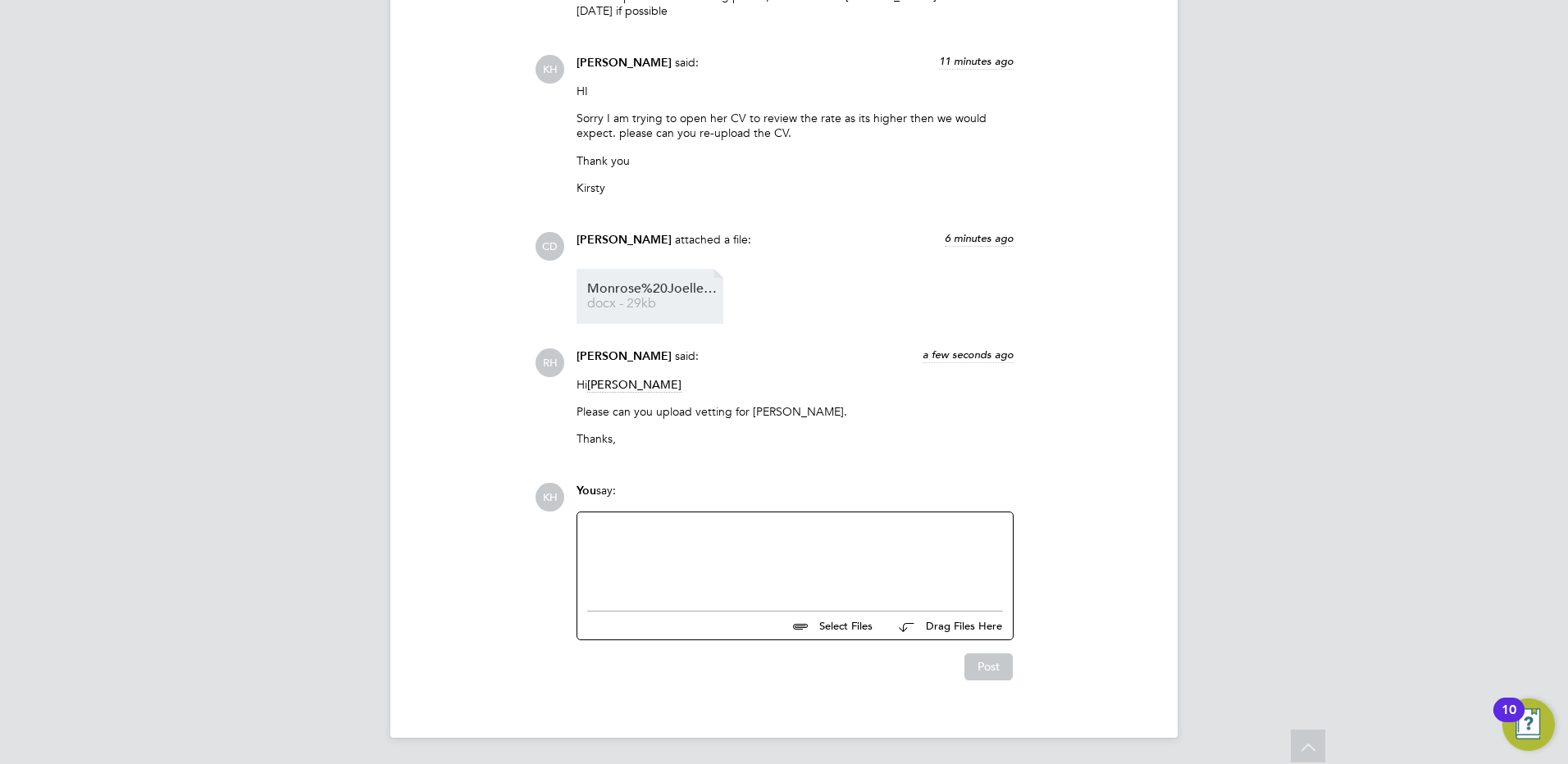
click at [630, 299] on span "docx - 29kb" at bounding box center [653, 304] width 131 height 13
